Goal: Ask a question

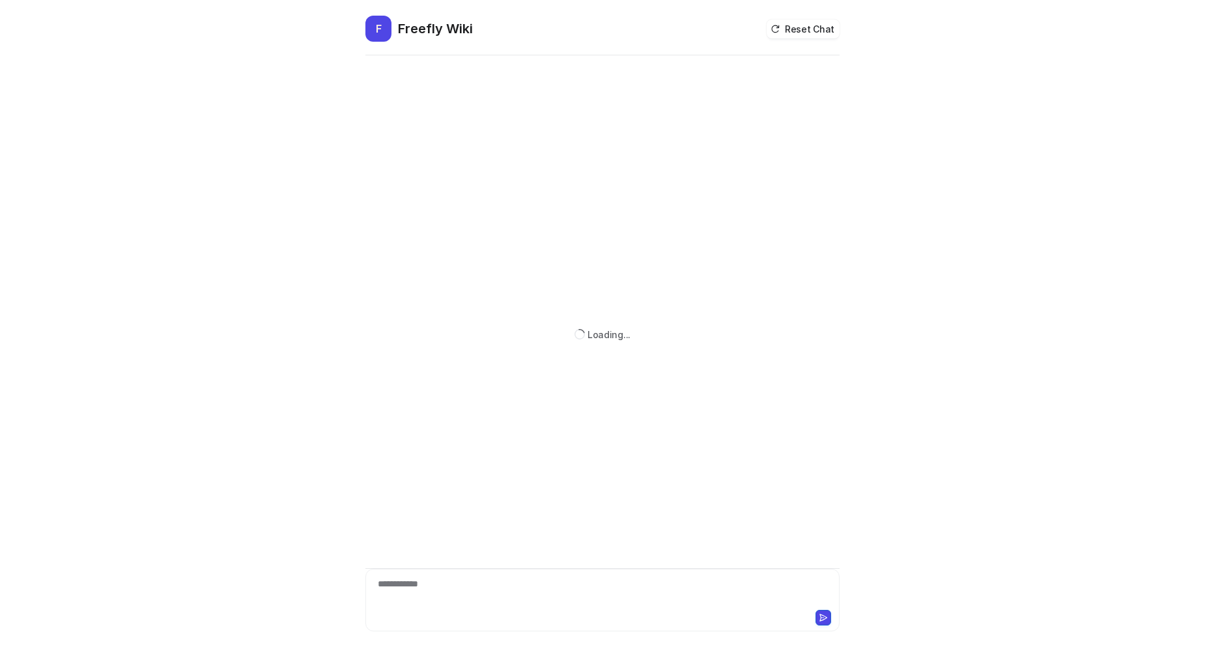
click at [472, 591] on div "**********" at bounding box center [603, 592] width 468 height 30
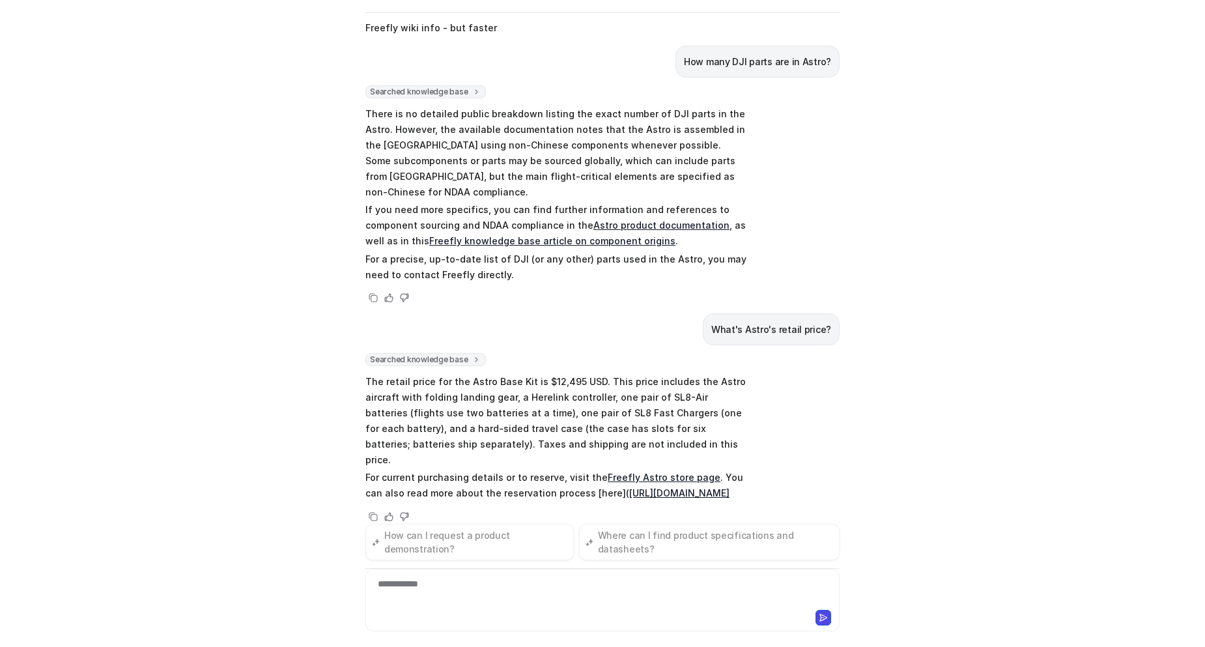
scroll to position [40, 0]
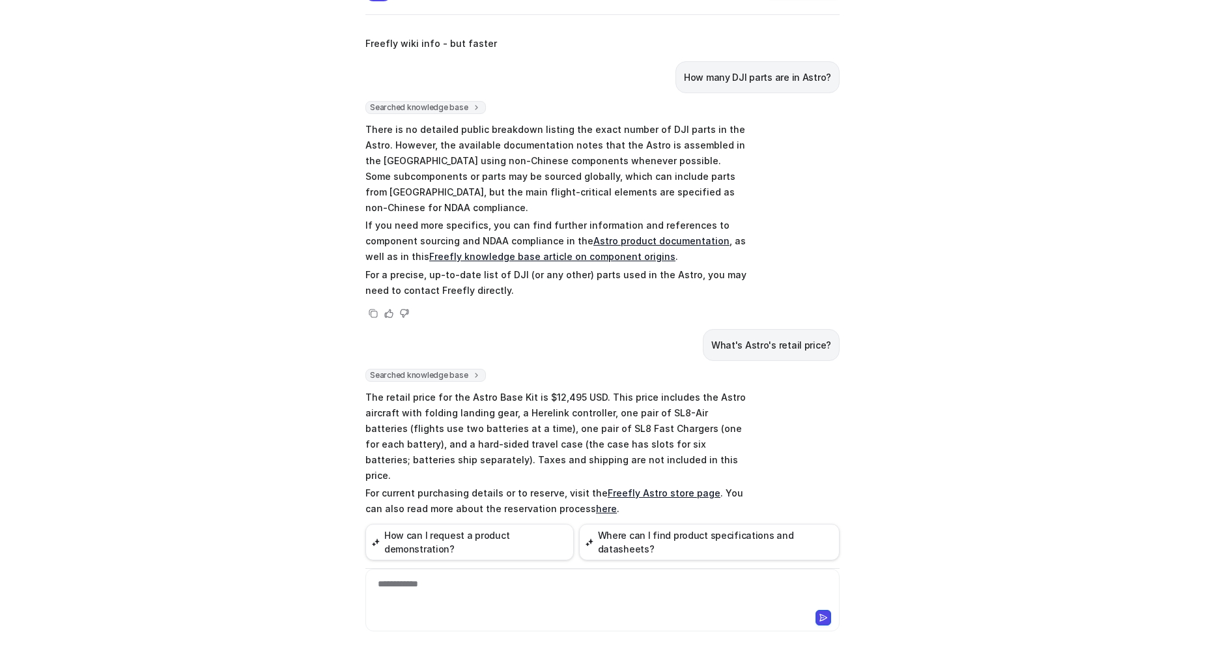
click at [596, 503] on link "here" at bounding box center [606, 508] width 21 height 11
click at [1062, 467] on div "F Freefly Wiki Reset Chat Freefly wiki info - but faster How many DJI parts are…" at bounding box center [602, 323] width 1205 height 647
